Goal: Task Accomplishment & Management: Complete application form

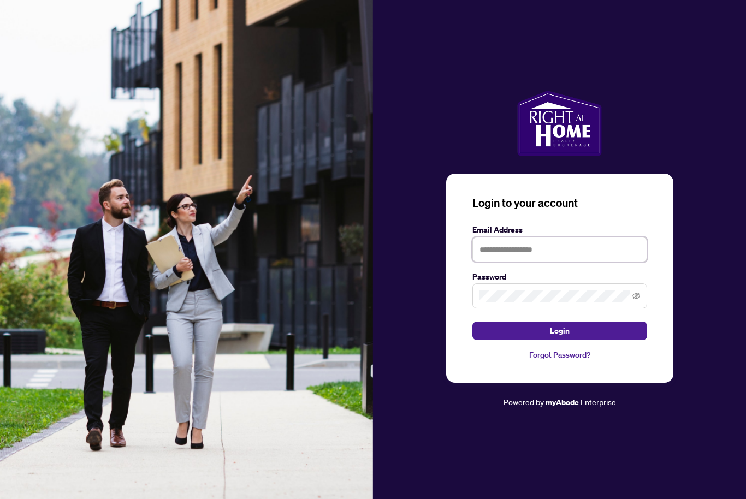
click at [526, 262] on input "text" at bounding box center [559, 249] width 175 height 25
type input "**********"
click at [571, 336] on form "**********" at bounding box center [559, 282] width 175 height 117
click at [576, 340] on button "Login" at bounding box center [559, 330] width 175 height 19
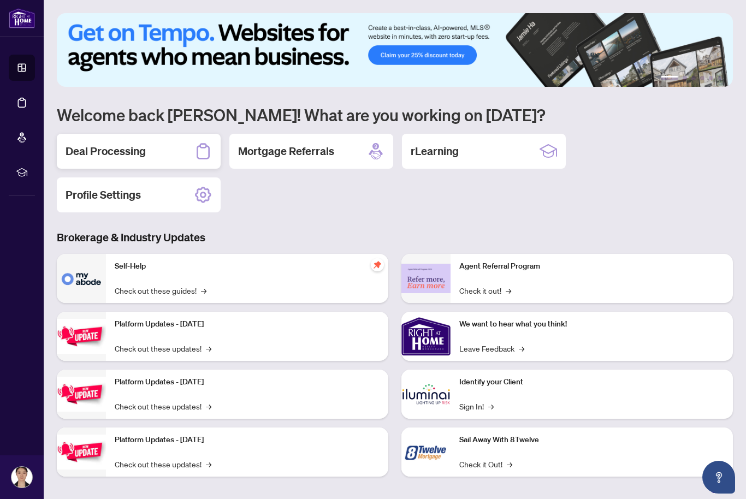
click at [121, 145] on h2 "Deal Processing" at bounding box center [105, 151] width 80 height 15
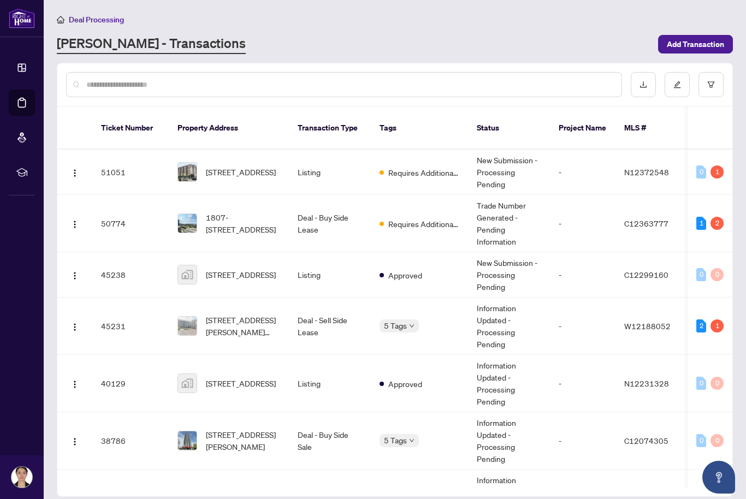
click at [227, 166] on span "[STREET_ADDRESS]" at bounding box center [241, 172] width 70 height 12
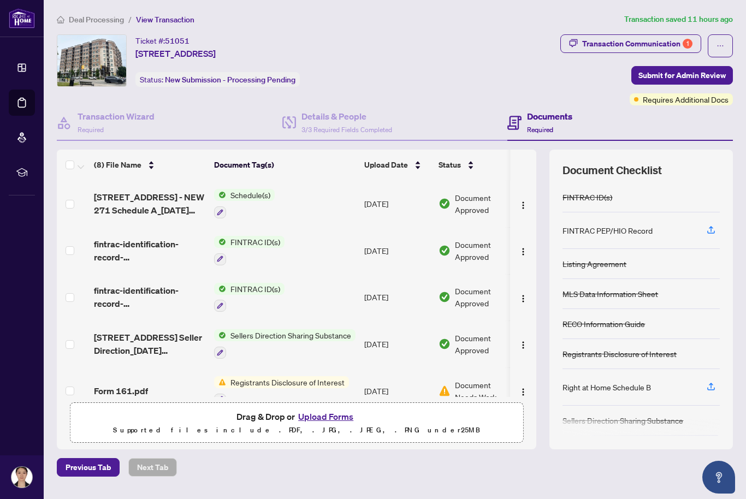
click at [332, 424] on button "Upload Forms" at bounding box center [326, 416] width 62 height 14
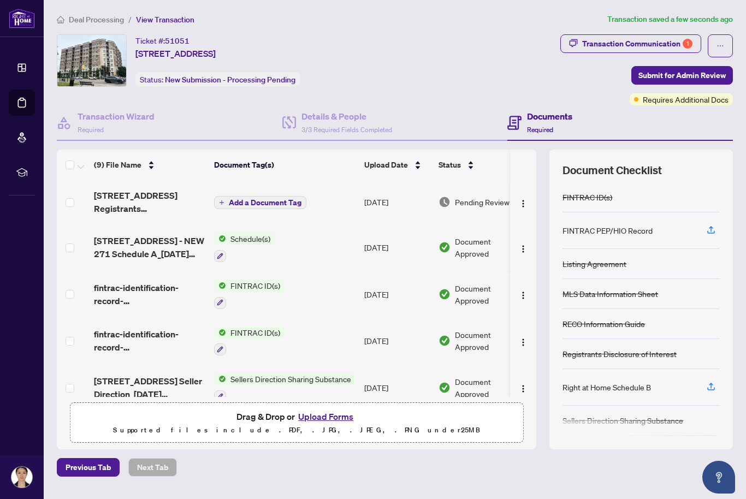
click at [267, 201] on span "Add a Document Tag" at bounding box center [265, 203] width 73 height 8
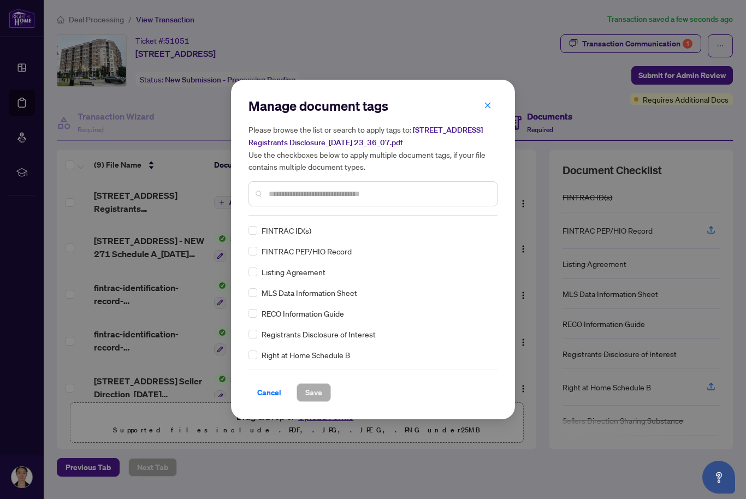
click at [381, 214] on div "Manage document tags Please browse the list or search to apply tags to: [STREET…" at bounding box center [372, 156] width 249 height 118
click at [367, 191] on input "text" at bounding box center [378, 194] width 219 height 12
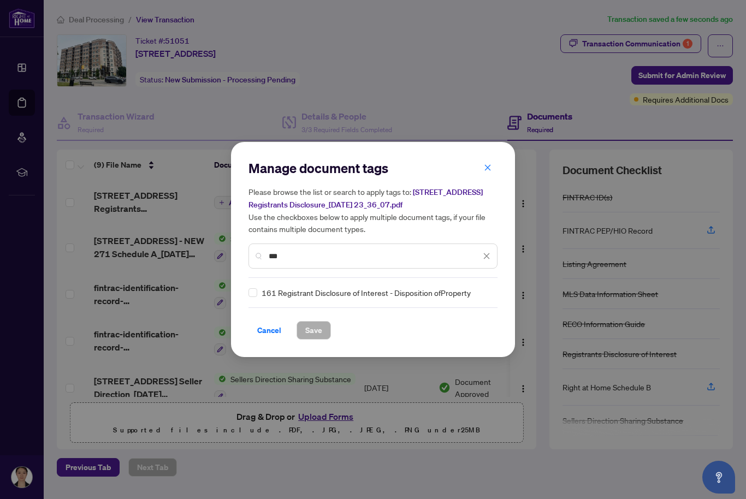
type input "***"
click at [365, 299] on div "Manage document tags Please browse the list or search to apply tags to: [STREET…" at bounding box center [372, 249] width 249 height 180
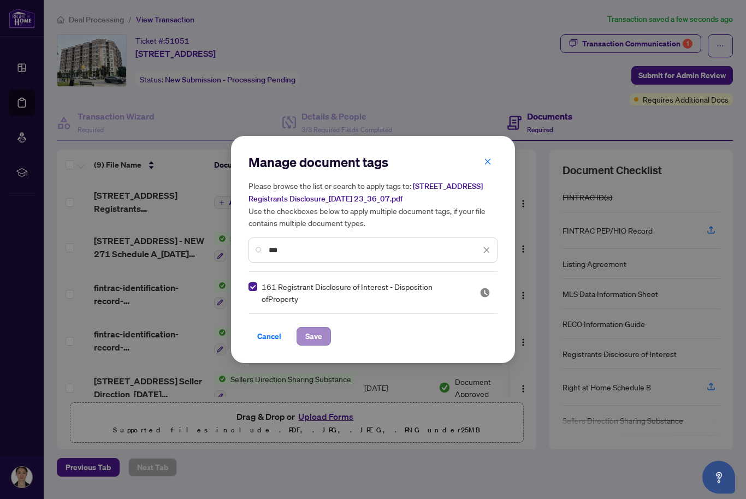
click at [319, 336] on span "Save" at bounding box center [313, 335] width 17 height 17
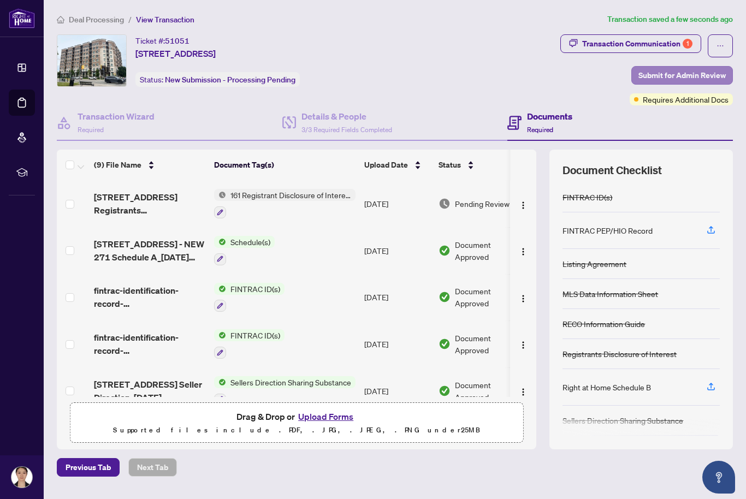
click at [705, 73] on span "Submit for Admin Review" at bounding box center [681, 75] width 87 height 17
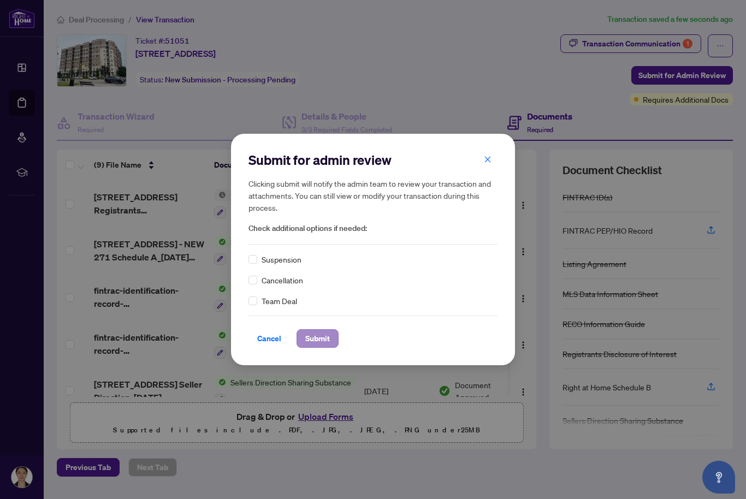
click at [327, 339] on span "Submit" at bounding box center [317, 338] width 25 height 17
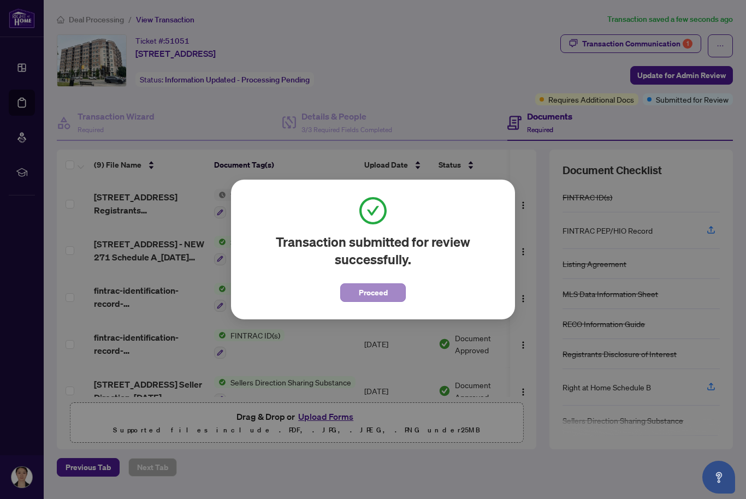
click at [388, 292] on button "Proceed" at bounding box center [372, 292] width 65 height 19
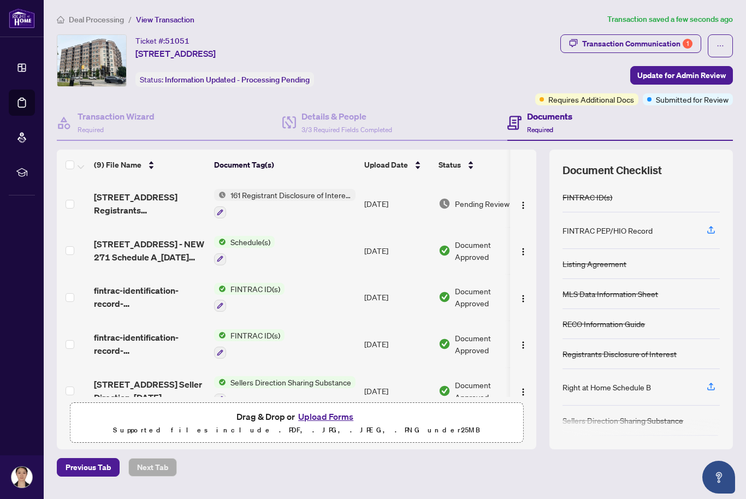
click at [139, 213] on span "[STREET_ADDRESS] Registrants Disclosure_[DATE] 23_36_07.pdf" at bounding box center [149, 203] width 111 height 26
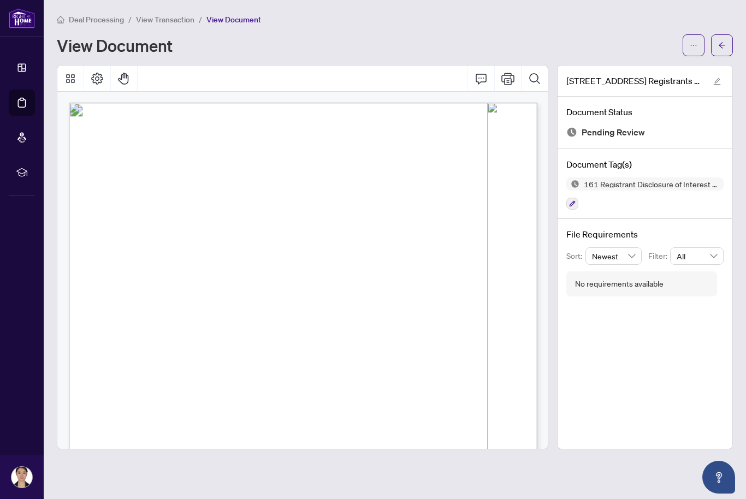
click at [102, 21] on span "Deal Processing" at bounding box center [96, 20] width 55 height 10
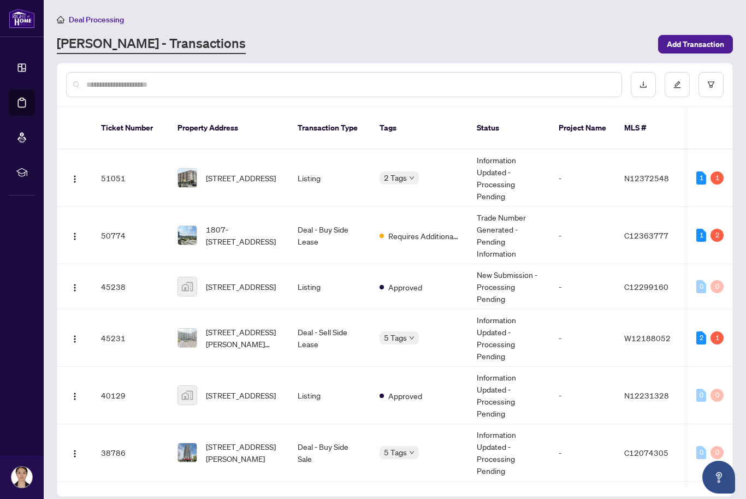
click at [250, 223] on span "1807-[STREET_ADDRESS]" at bounding box center [243, 235] width 74 height 24
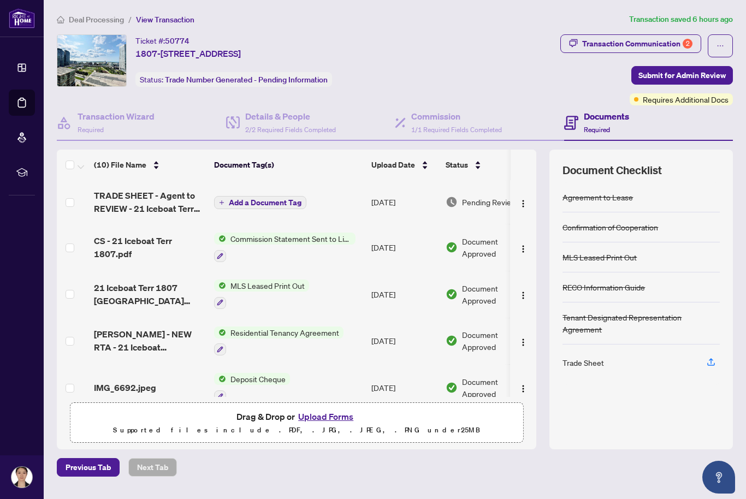
click at [170, 200] on span "TRADE SHEET - Agent to REVIEW - 21 Iceboat Terr 1807.pdf" at bounding box center [149, 202] width 111 height 26
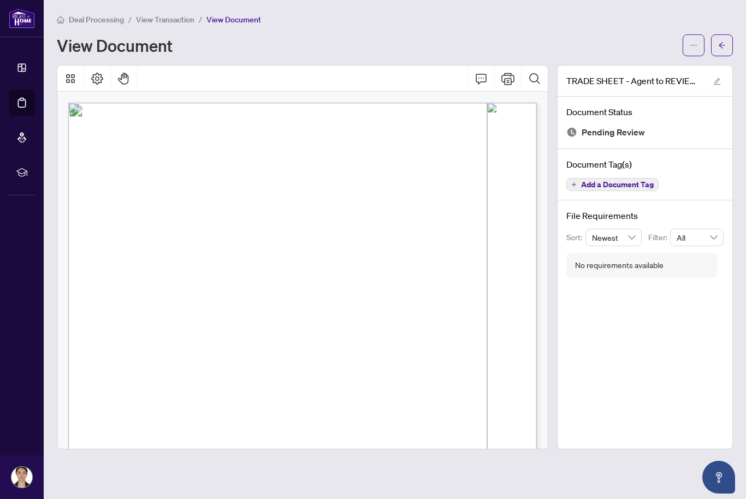
scroll to position [0, 1]
click at [694, 41] on icon "ellipsis" at bounding box center [693, 45] width 8 height 8
click at [677, 67] on span "Download" at bounding box center [653, 69] width 83 height 12
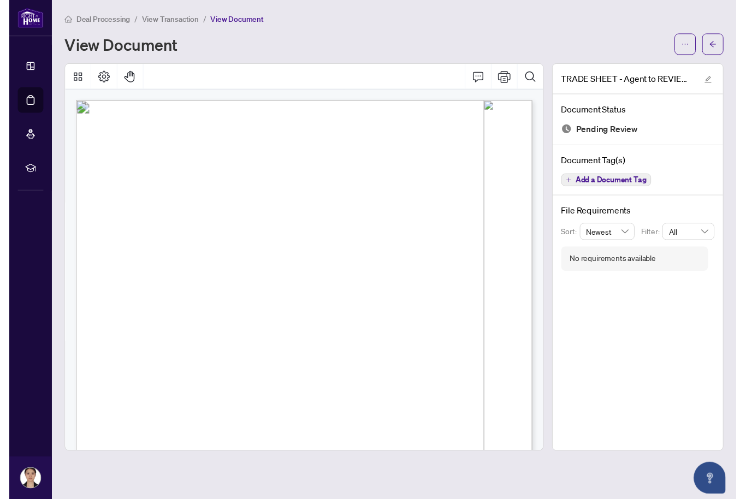
scroll to position [13, 0]
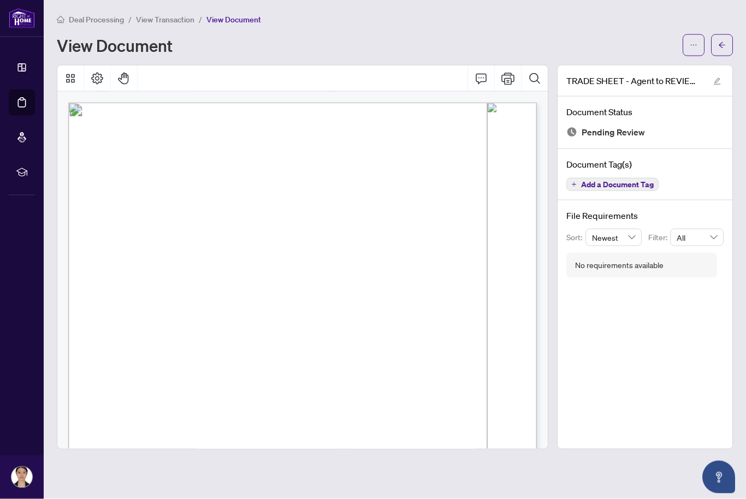
click at [100, 15] on span "Deal Processing" at bounding box center [96, 20] width 55 height 10
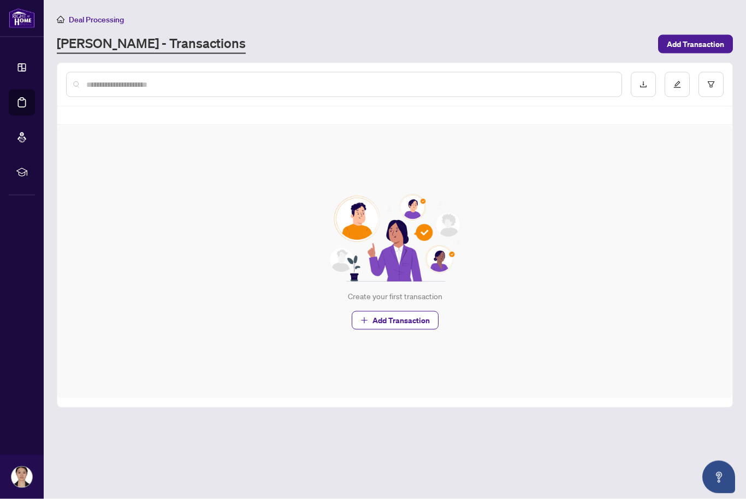
scroll to position [13, 0]
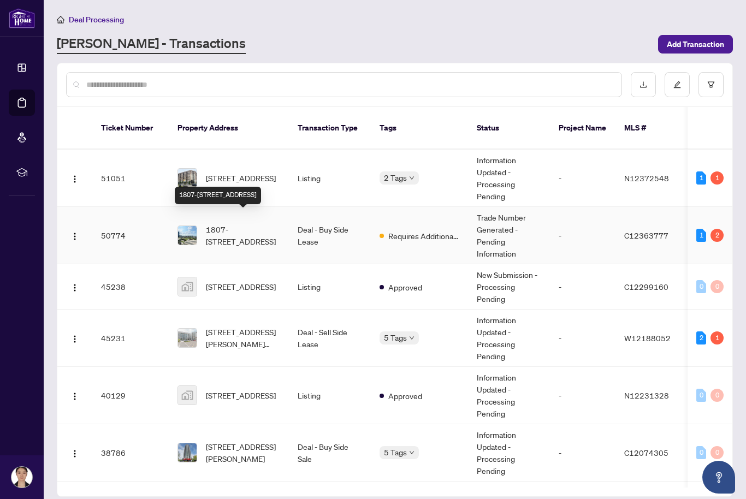
click at [258, 223] on span "1807-[STREET_ADDRESS]" at bounding box center [243, 235] width 74 height 24
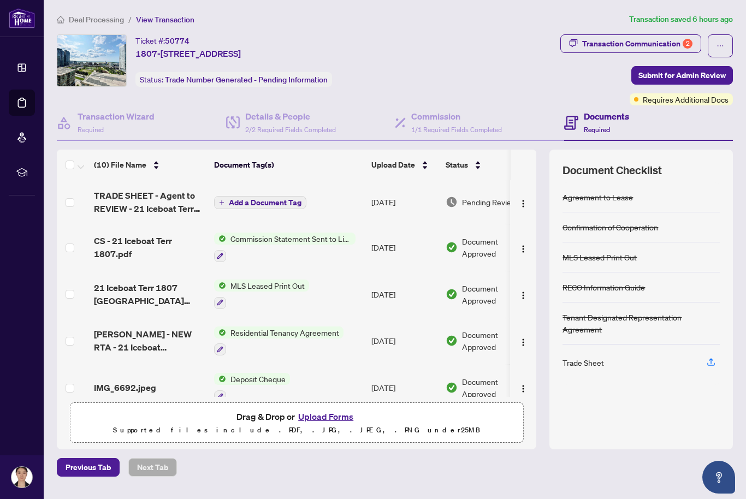
click at [339, 424] on button "Upload Forms" at bounding box center [326, 416] width 62 height 14
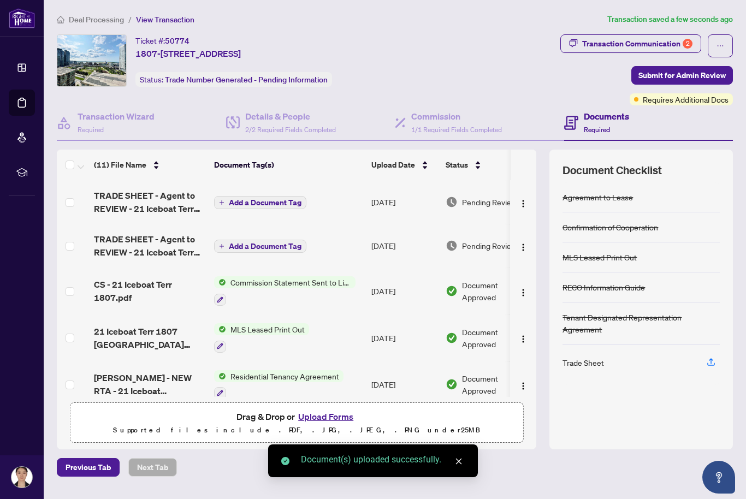
click at [258, 199] on span "Add a Document Tag" at bounding box center [265, 203] width 73 height 8
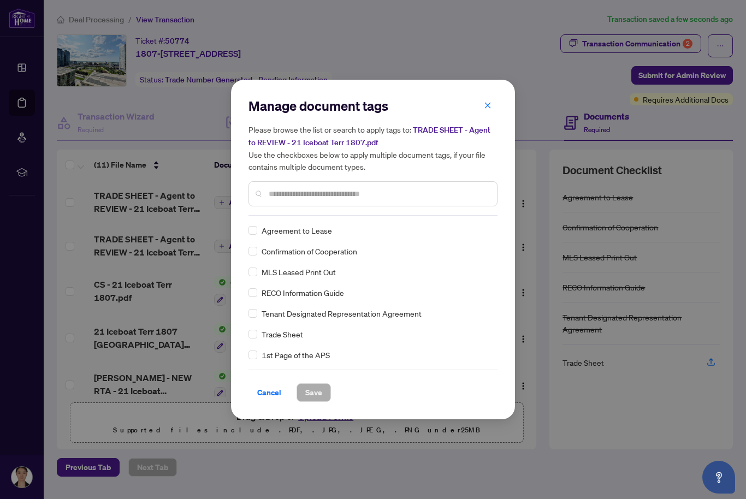
click at [396, 191] on input "text" at bounding box center [378, 194] width 219 height 12
type input "*"
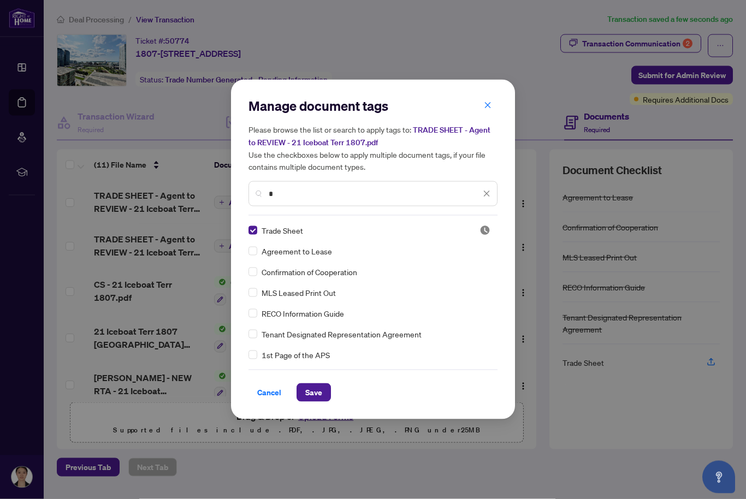
scroll to position [13, 0]
click at [315, 393] on span "Save" at bounding box center [313, 392] width 17 height 17
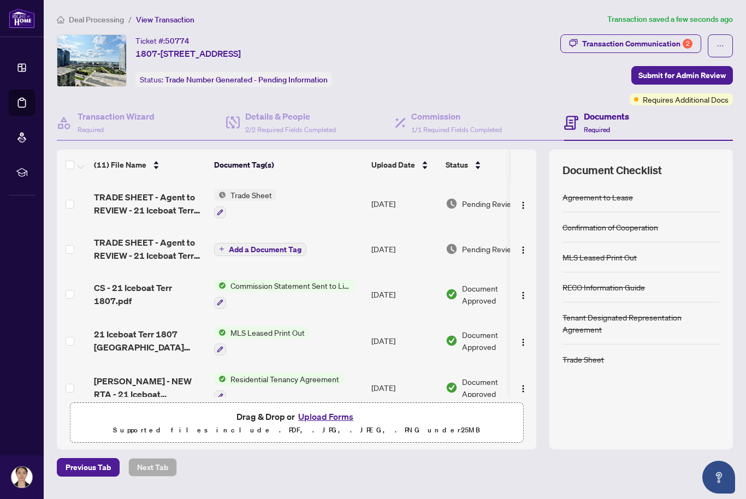
click at [150, 194] on span "TRADE SHEET - Agent to REVIEW - 21 Iceboat Terr 1807.pdf" at bounding box center [149, 203] width 111 height 26
click at [123, 236] on span "TRADE SHEET - Agent to REVIEW - 21 Iceboat Terr 1807.pdf" at bounding box center [149, 249] width 111 height 26
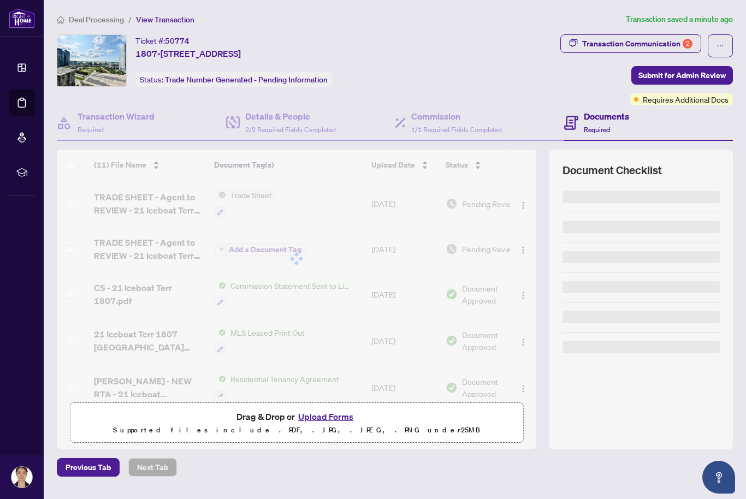
scroll to position [13, 0]
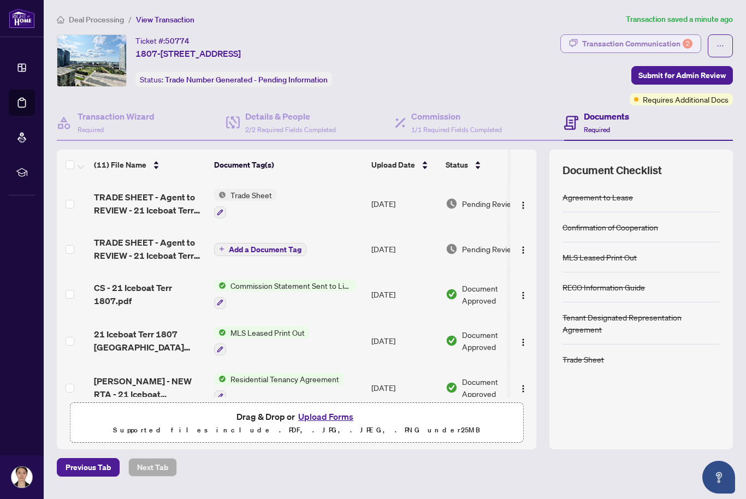
click at [630, 35] on div "Transaction Communication 2" at bounding box center [637, 43] width 110 height 17
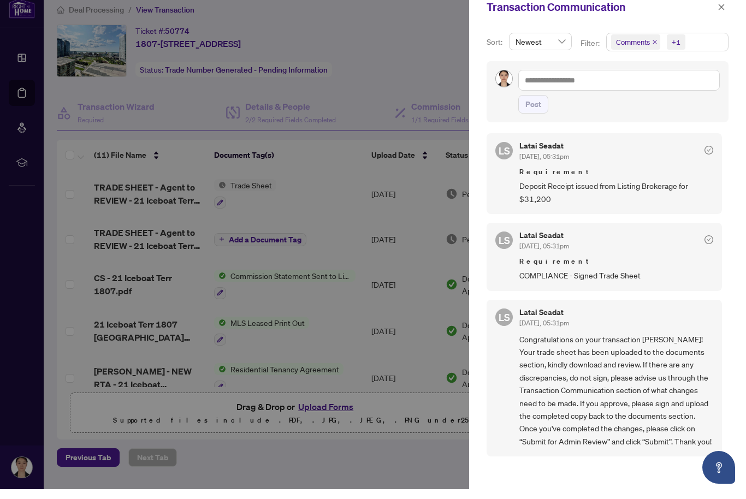
scroll to position [0, 0]
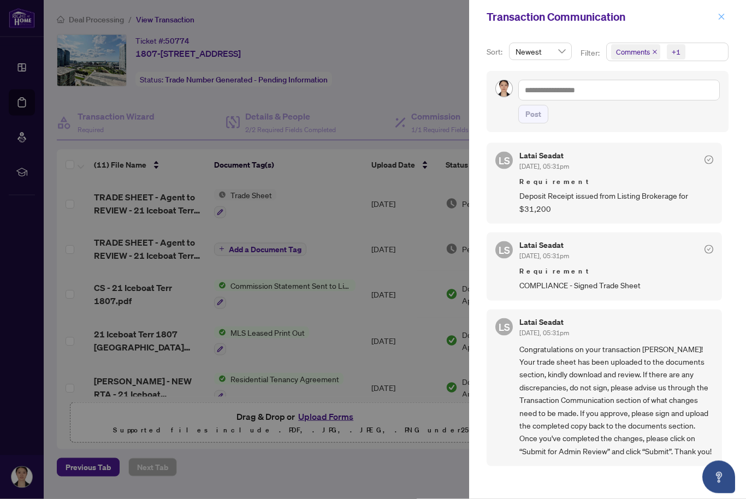
click at [723, 15] on icon "close" at bounding box center [721, 17] width 8 height 8
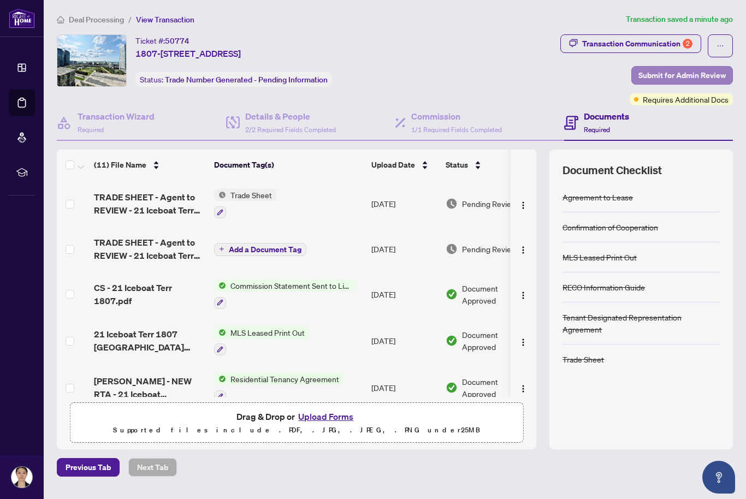
click at [715, 72] on span "Submit for Admin Review" at bounding box center [681, 75] width 87 height 17
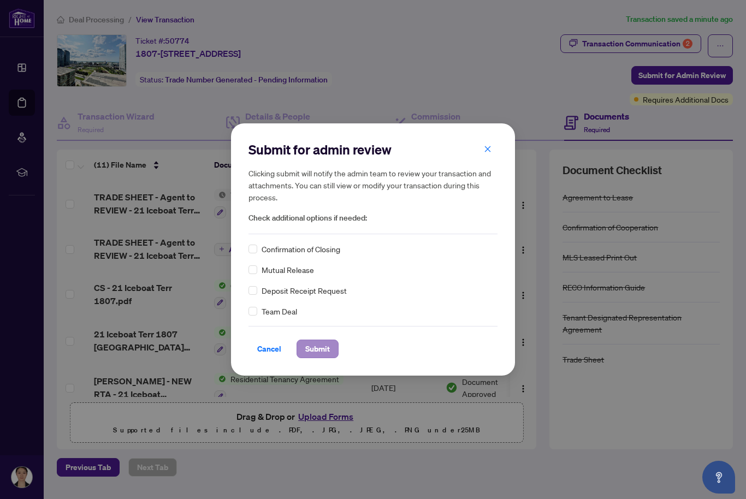
click at [326, 350] on span "Submit" at bounding box center [317, 348] width 25 height 17
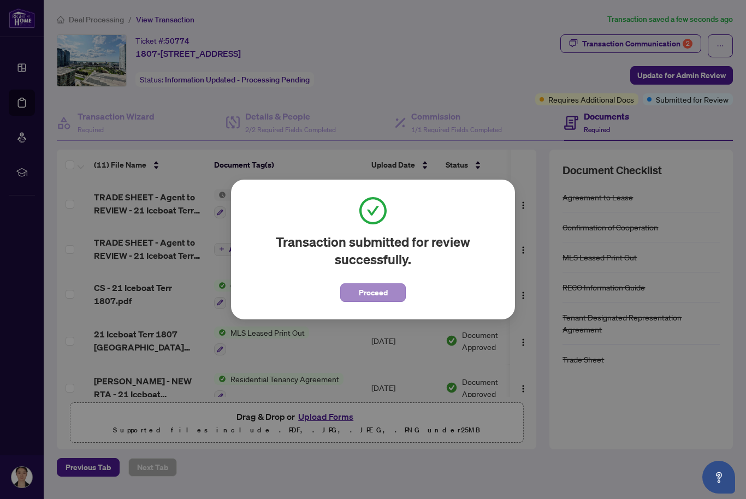
click at [387, 299] on span "Proceed" at bounding box center [373, 292] width 29 height 17
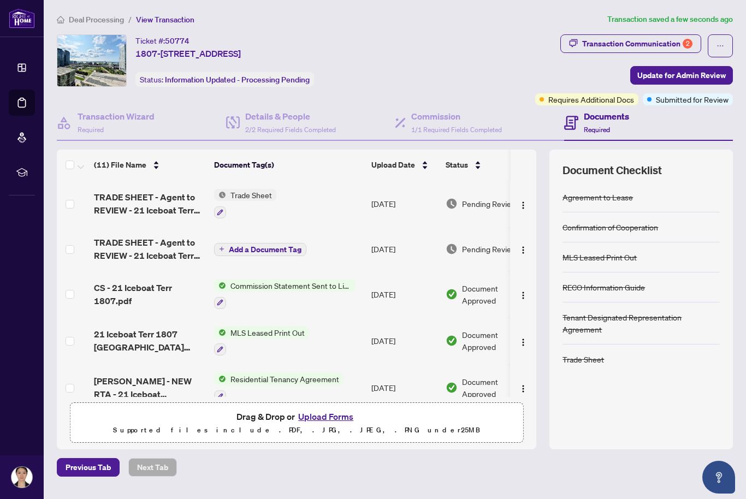
click at [110, 21] on span "Deal Processing" at bounding box center [96, 20] width 55 height 10
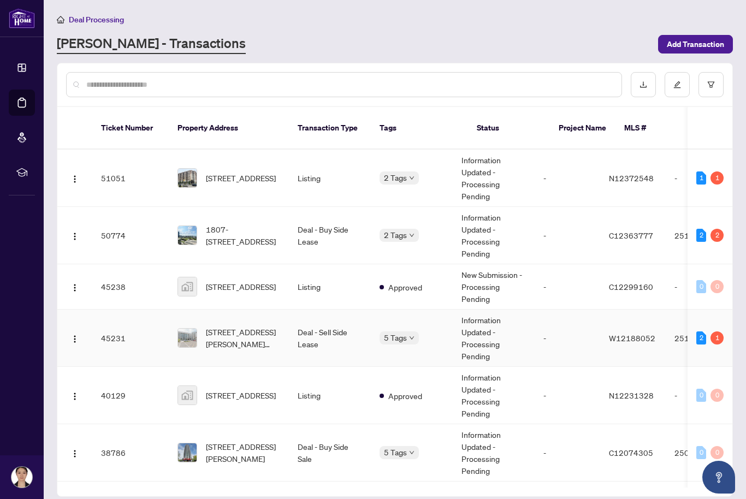
click at [230, 337] on td "[STREET_ADDRESS][PERSON_NAME][PERSON_NAME]" at bounding box center [229, 337] width 120 height 57
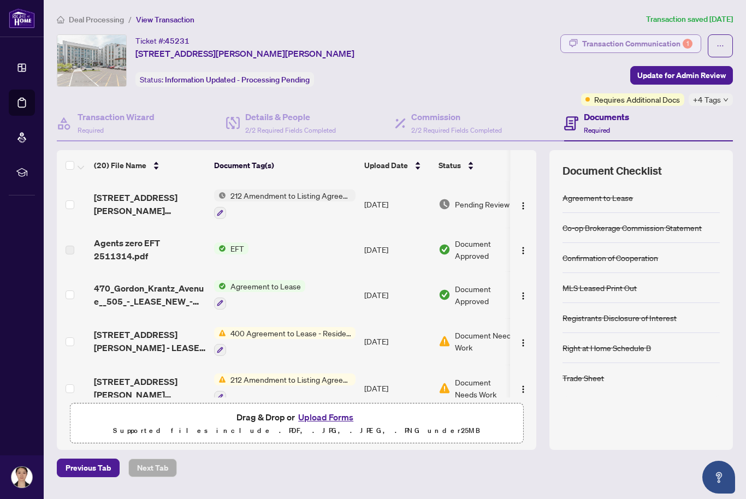
click at [591, 46] on div "Transaction Communication 1" at bounding box center [637, 43] width 110 height 17
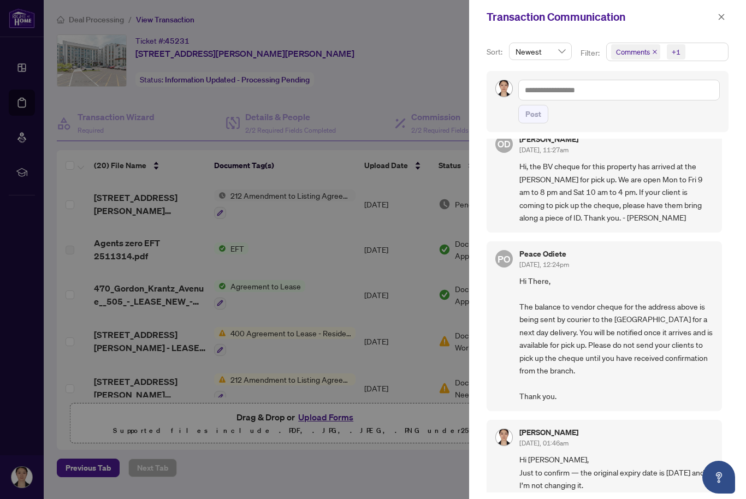
scroll to position [25, 0]
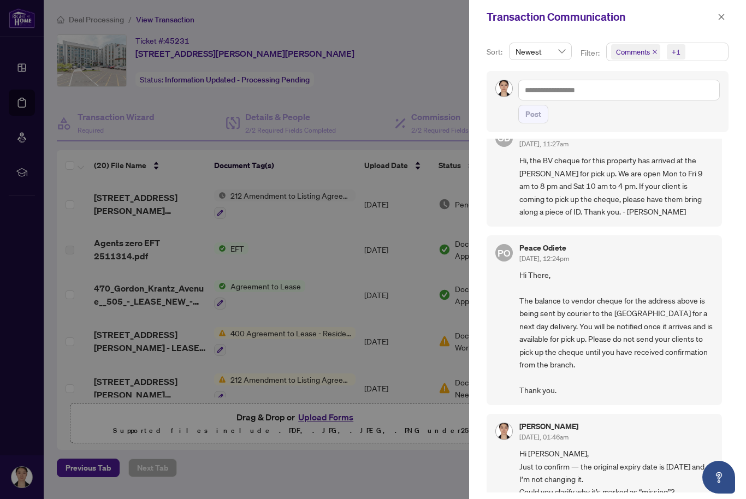
click at [342, 229] on div at bounding box center [373, 249] width 746 height 499
click at [717, 25] on div "Transaction Communication" at bounding box center [607, 17] width 277 height 34
click at [731, 15] on div "Transaction Communication" at bounding box center [607, 17] width 277 height 34
click at [715, 17] on button "button" at bounding box center [721, 16] width 14 height 13
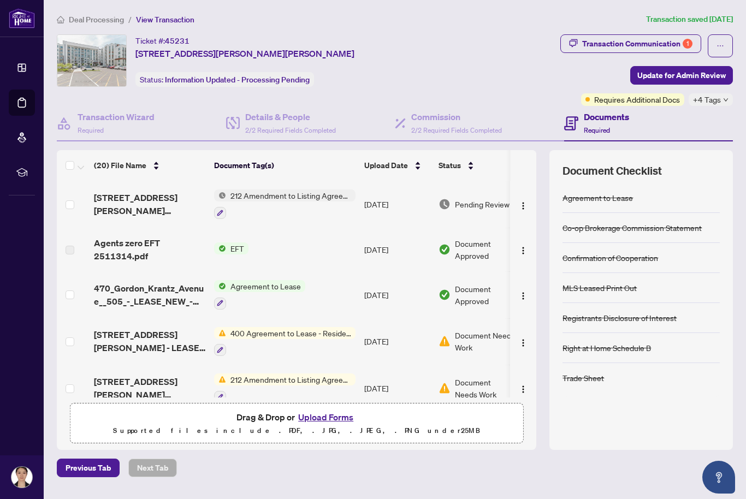
click at [730, 116] on div "Documents Required" at bounding box center [648, 123] width 169 height 35
click at [701, 135] on div "Documents Required" at bounding box center [648, 123] width 169 height 35
click at [688, 74] on span "Update for Admin Review" at bounding box center [681, 75] width 88 height 17
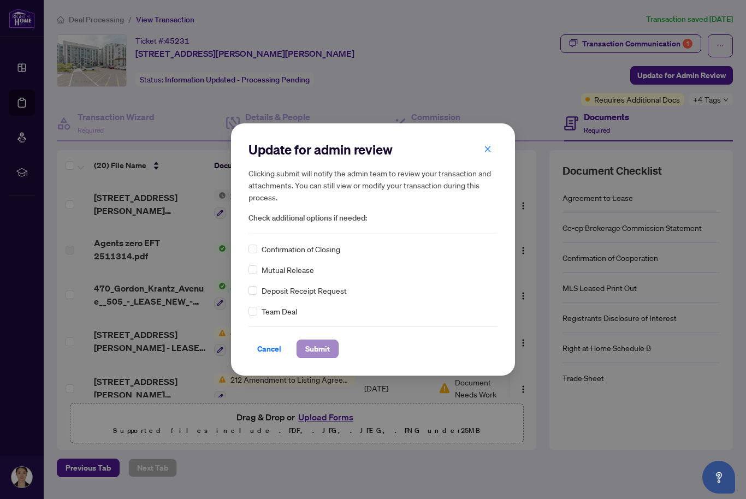
click at [331, 344] on button "Submit" at bounding box center [317, 348] width 42 height 19
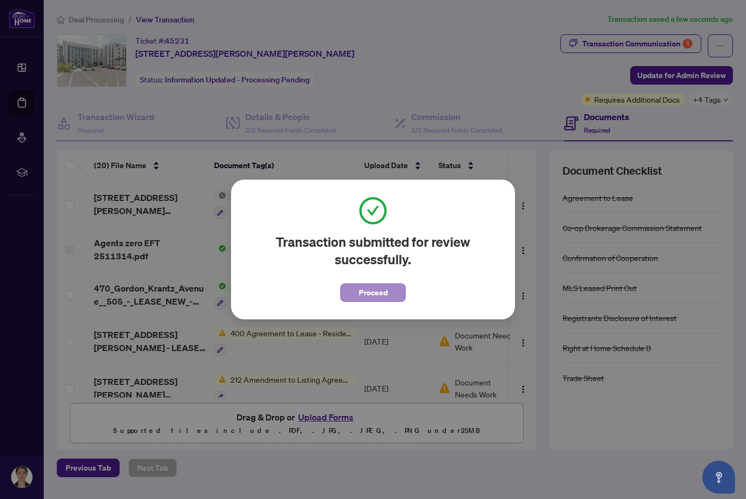
click at [385, 296] on span "Proceed" at bounding box center [373, 292] width 29 height 17
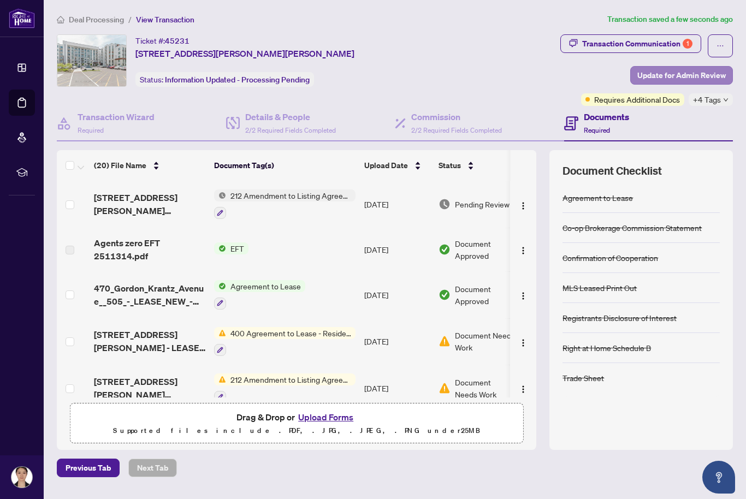
click at [676, 76] on span "Update for Admin Review" at bounding box center [681, 75] width 88 height 17
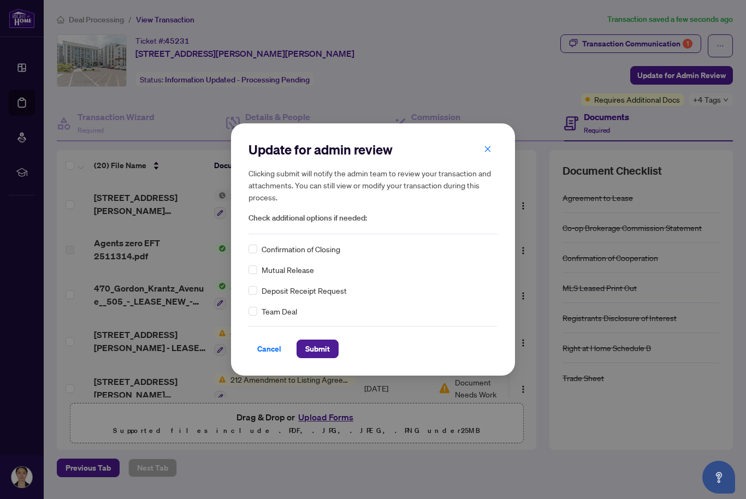
click at [592, 416] on div "Update for admin review Clicking submit will notify the admin team to review yo…" at bounding box center [373, 249] width 746 height 499
click at [584, 391] on div "Update for admin review Clicking submit will notify the admin team to review yo…" at bounding box center [373, 249] width 746 height 499
click at [489, 148] on icon "close" at bounding box center [488, 149] width 8 height 8
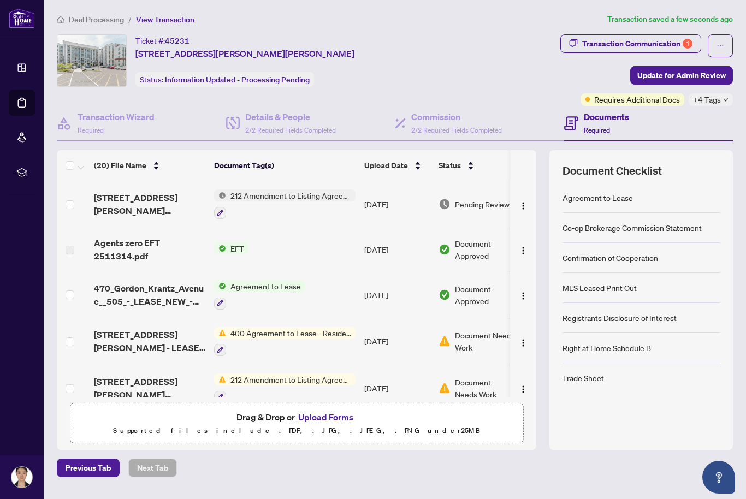
click at [729, 93] on div "+4 Tags" at bounding box center [710, 99] width 44 height 13
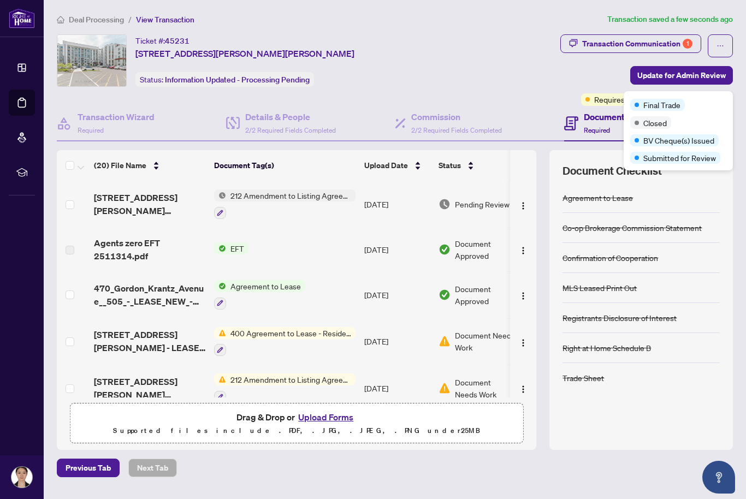
click at [684, 102] on div "Final Trade" at bounding box center [657, 105] width 55 height 12
click at [509, 79] on div "Transaction Communication 1 Update for Admin Review Requires Additional Docs +4…" at bounding box center [596, 69] width 273 height 71
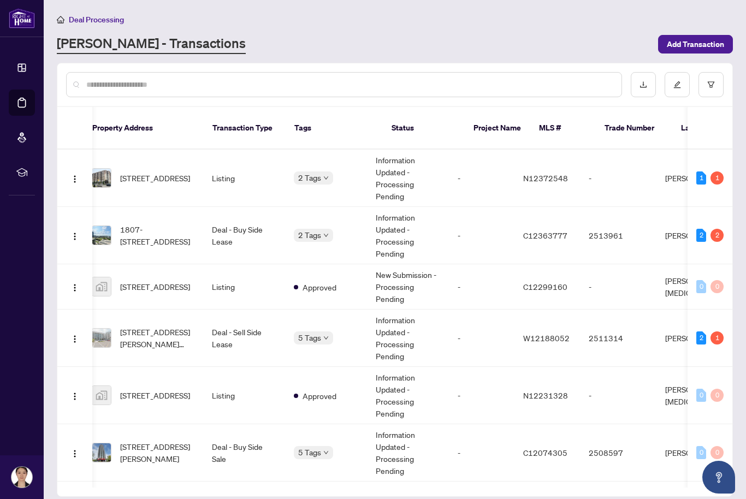
scroll to position [-1, 90]
